Goal: Information Seeking & Learning: Find specific page/section

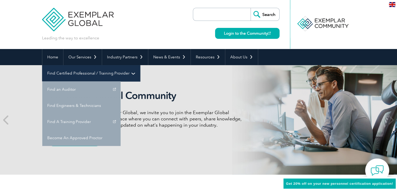
click at [140, 65] on link "Find Certified Professional / Training Provider" at bounding box center [91, 73] width 98 height 16
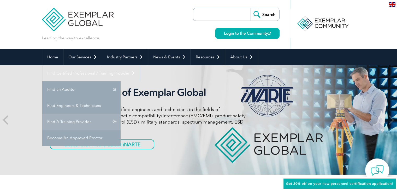
click at [121, 114] on link "Find A Training Provider" at bounding box center [81, 122] width 78 height 16
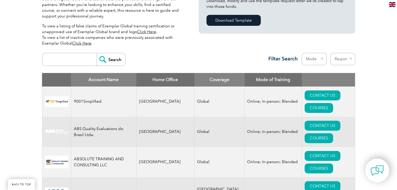
scroll to position [183, 0]
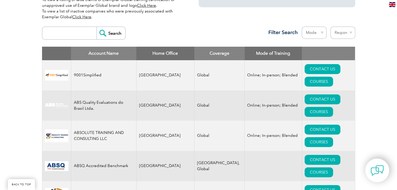
click at [79, 36] on input "search" at bounding box center [71, 33] width 52 height 13
type input "DENCON"
click at [97, 27] on input "Search" at bounding box center [111, 33] width 29 height 13
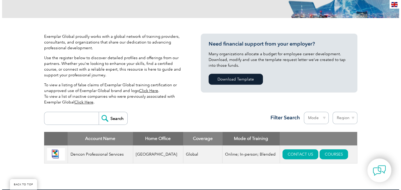
scroll to position [131, 0]
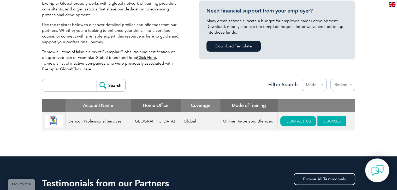
click at [318, 123] on link "COURSES" at bounding box center [332, 122] width 28 height 10
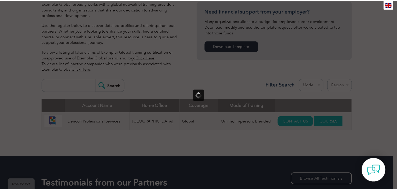
scroll to position [0, 0]
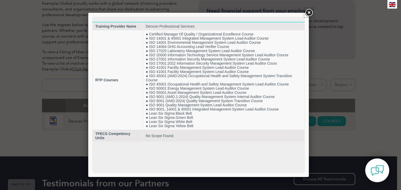
click at [307, 12] on link at bounding box center [308, 12] width 9 height 9
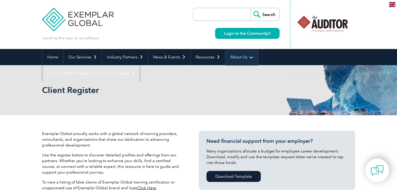
click at [232, 56] on link "About Us" at bounding box center [241, 57] width 33 height 16
click at [233, 59] on link "About Us" at bounding box center [241, 57] width 33 height 16
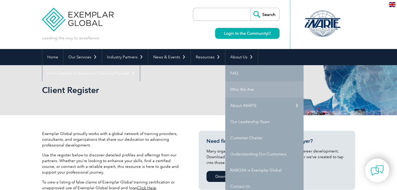
click at [267, 92] on link "Who We Are" at bounding box center [264, 90] width 78 height 16
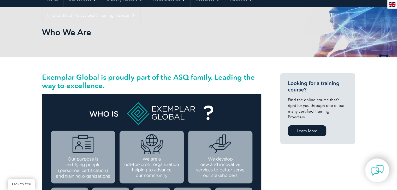
scroll to position [52, 0]
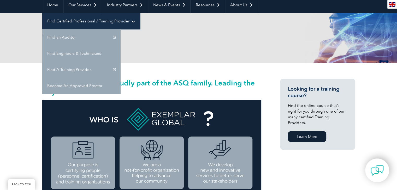
click at [140, 13] on link "Find Certified Professional / Training Provider" at bounding box center [91, 21] width 98 height 16
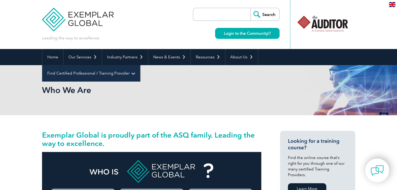
click at [140, 65] on link "Find Certified Professional / Training Provider" at bounding box center [91, 73] width 98 height 16
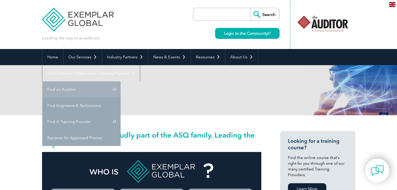
click at [121, 82] on link "Find an Auditor" at bounding box center [81, 90] width 78 height 16
